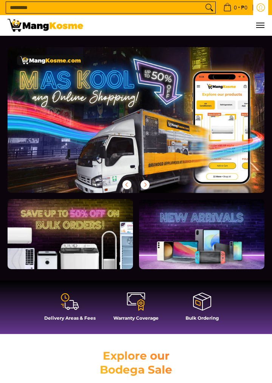
click at [263, 6] on icon "Log in" at bounding box center [260, 7] width 8 height 8
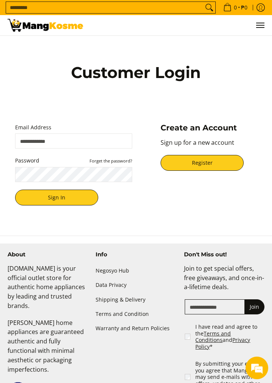
click at [98, 149] on input "Email Address" at bounding box center [73, 141] width 117 height 15
type input "**********"
click at [15, 190] on button "Sign In" at bounding box center [56, 198] width 83 height 16
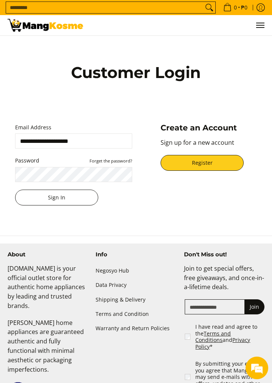
click at [80, 206] on button "Sign In" at bounding box center [56, 198] width 83 height 16
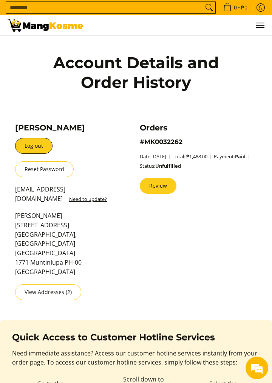
click at [163, 190] on link "Review" at bounding box center [158, 186] width 37 height 16
